Goal: Task Accomplishment & Management: Use online tool/utility

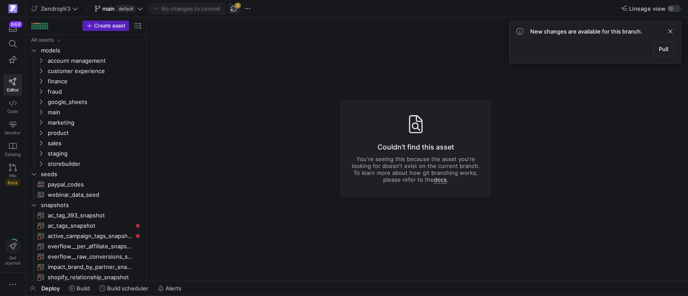
click at [234, 8] on span "button" at bounding box center [234, 8] width 10 height 10
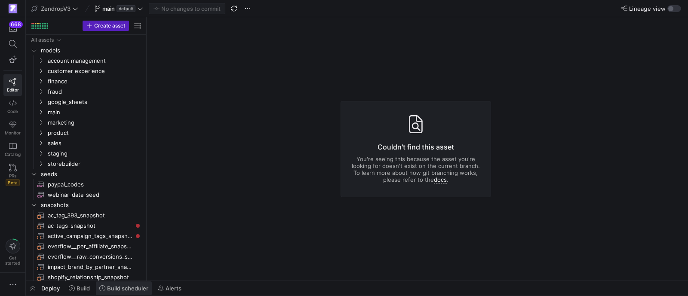
click at [131, 289] on span "Build scheduler" at bounding box center [127, 288] width 41 height 7
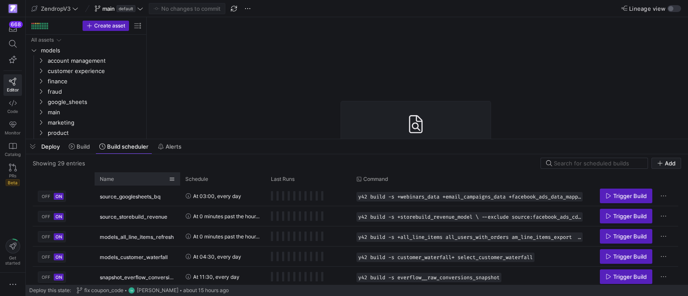
click at [146, 177] on div "Name" at bounding box center [134, 178] width 69 height 9
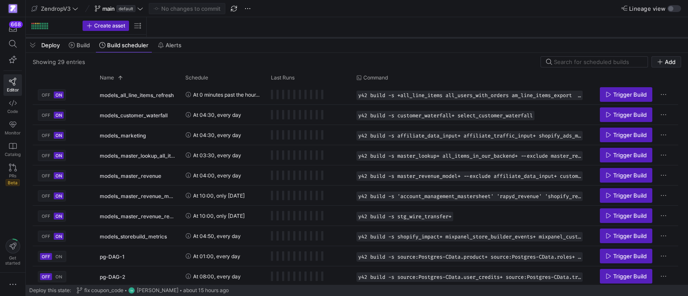
drag, startPoint x: 235, startPoint y: 138, endPoint x: 255, endPoint y: 37, distance: 103.4
click at [255, 37] on div at bounding box center [357, 37] width 662 height 3
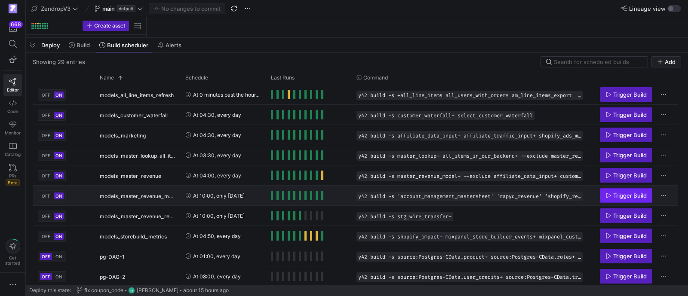
click at [634, 196] on span "Trigger Build" at bounding box center [630, 195] width 34 height 7
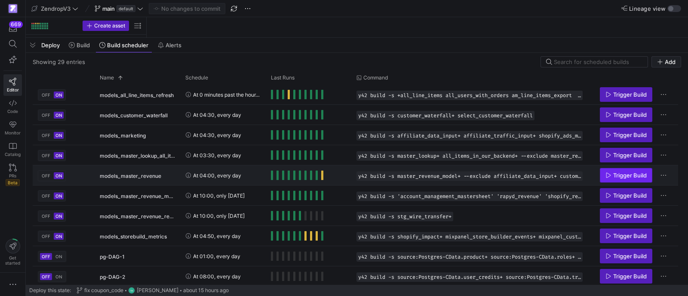
click at [638, 171] on span "Press SPACE to select this row." at bounding box center [626, 175] width 52 height 14
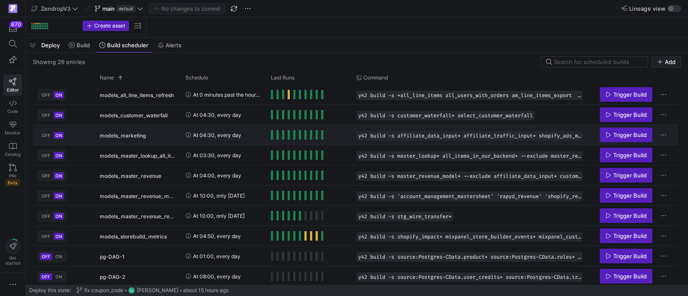
click at [636, 134] on span "Trigger Build" at bounding box center [630, 134] width 34 height 7
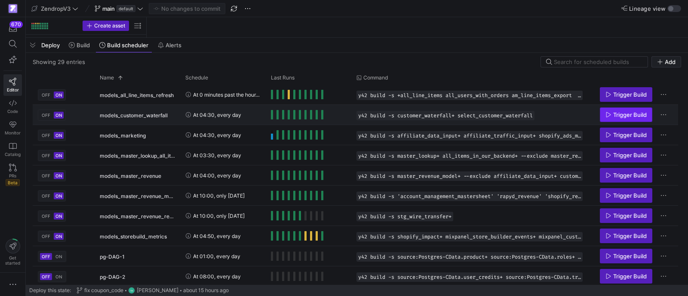
click at [633, 112] on span "Trigger Build" at bounding box center [630, 114] width 34 height 7
